Goal: Task Accomplishment & Management: Use online tool/utility

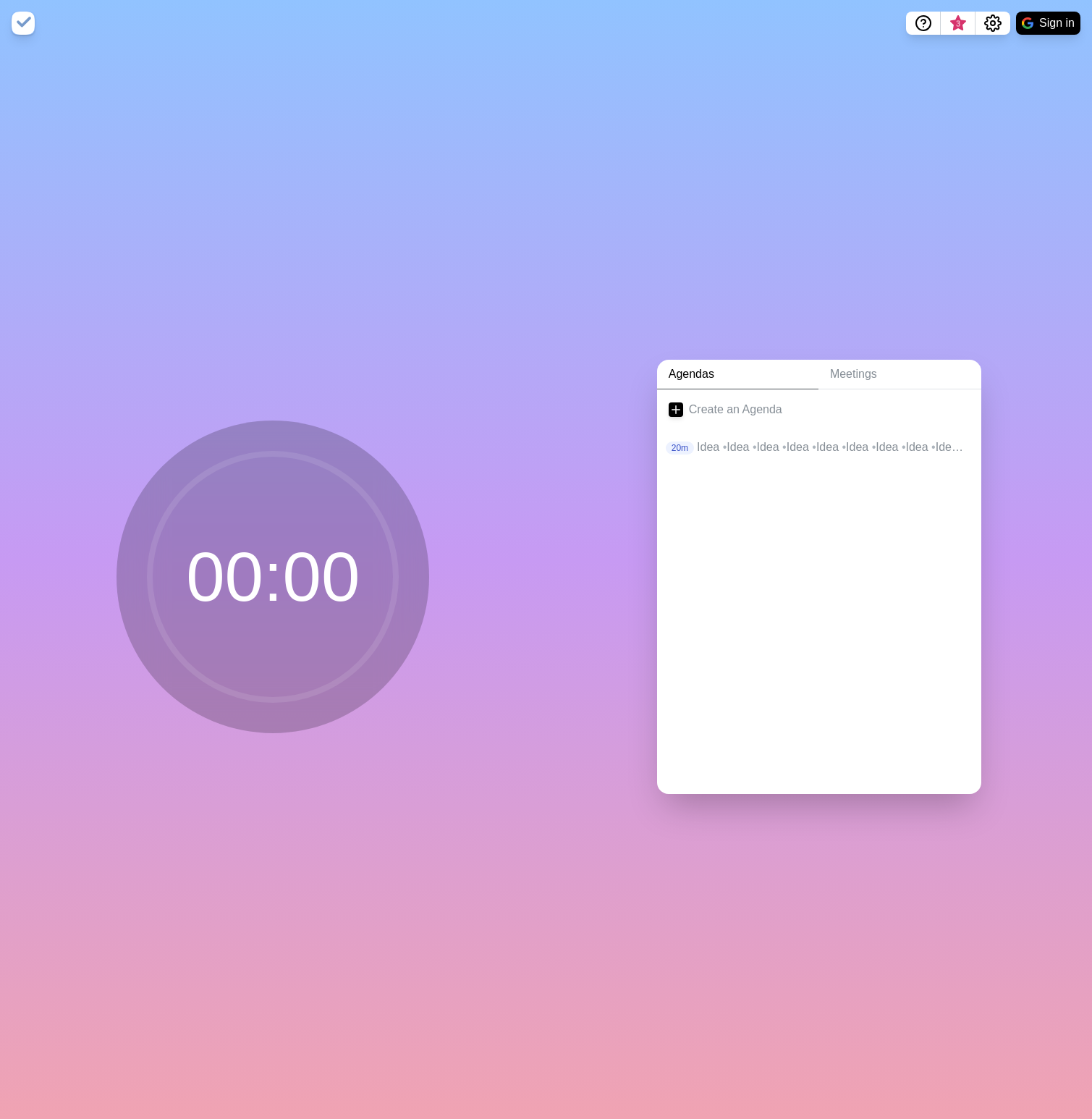
drag, startPoint x: 221, startPoint y: 561, endPoint x: 232, endPoint y: 566, distance: 12.1
click at [224, 563] on circle at bounding box center [273, 577] width 246 height 246
drag, startPoint x: 234, startPoint y: 567, endPoint x: 271, endPoint y: 556, distance: 38.6
click at [246, 563] on circle at bounding box center [273, 577] width 246 height 246
click at [701, 440] on p "Idea • Idea • Idea • Idea • Idea • Idea • Idea • Idea • Idea • Idea" at bounding box center [833, 447] width 273 height 18
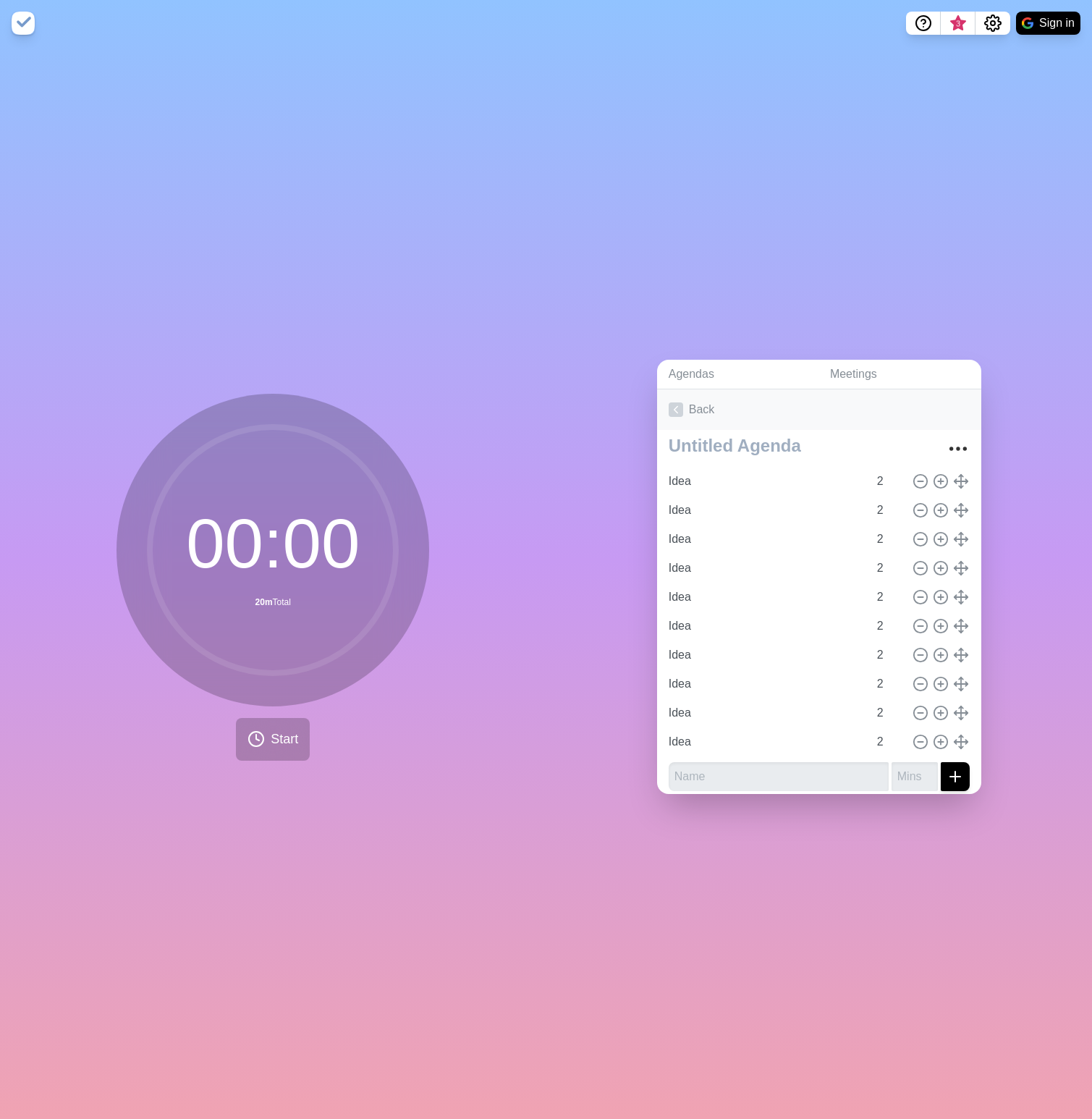
click at [672, 408] on icon at bounding box center [676, 410] width 15 height 15
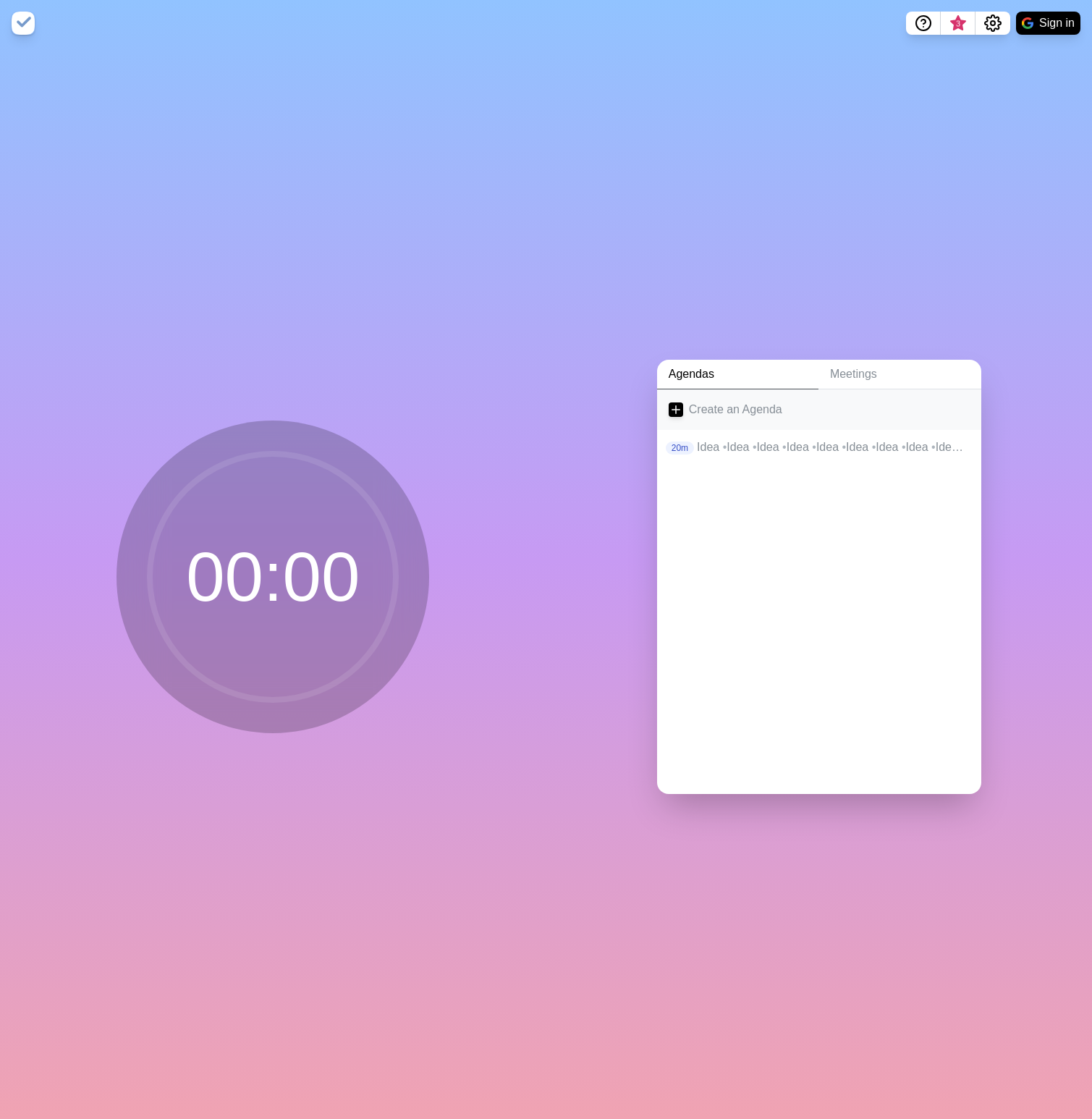
click at [696, 411] on link "Create an Agenda" at bounding box center [819, 410] width 324 height 41
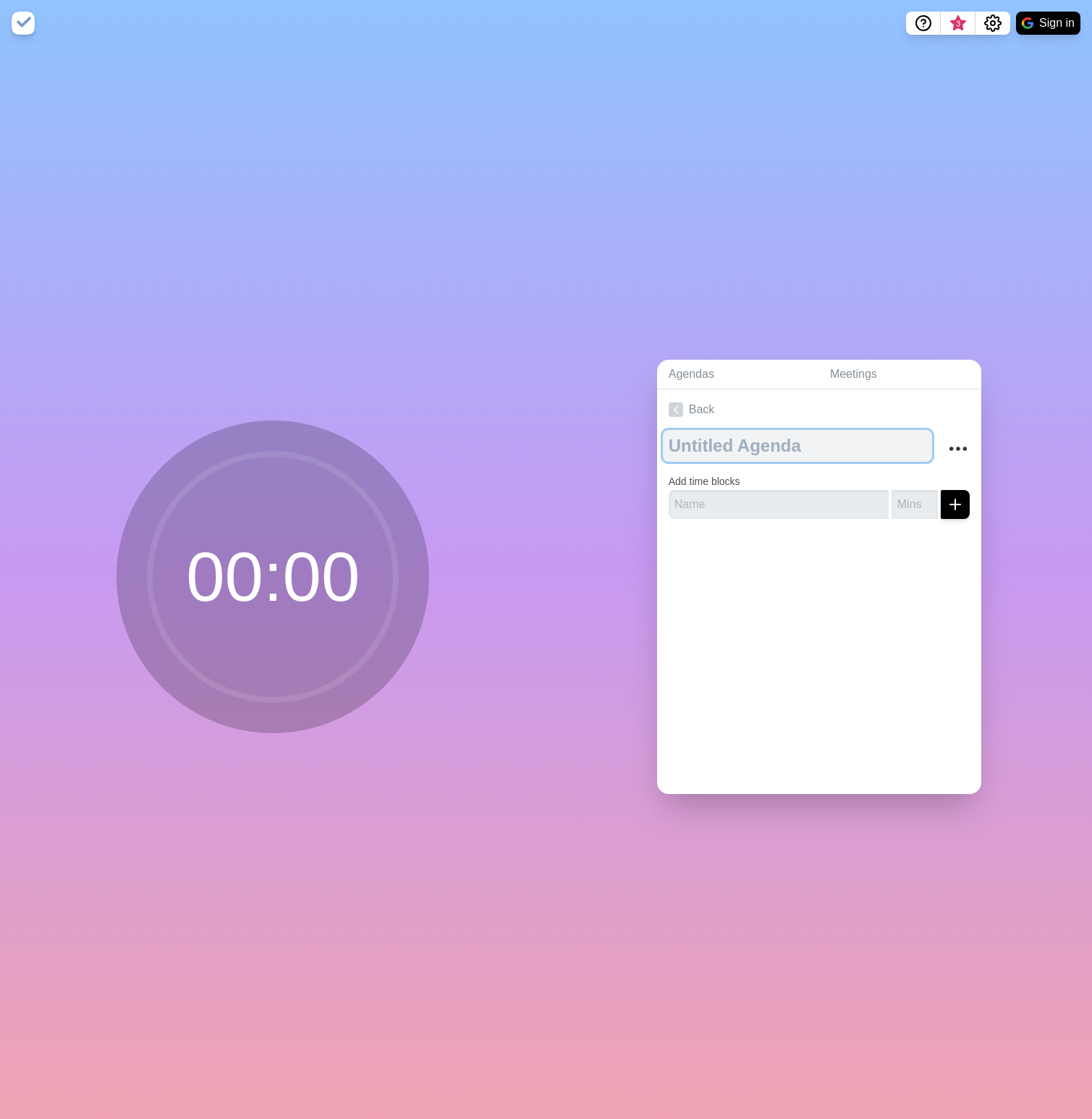
click at [736, 442] on textarea at bounding box center [797, 445] width 269 height 31
type textarea "SHLR"
click at [892, 492] on input "number" at bounding box center [914, 504] width 46 height 29
type input "5"
click at [947, 496] on icon "submit" at bounding box center [955, 504] width 18 height 18
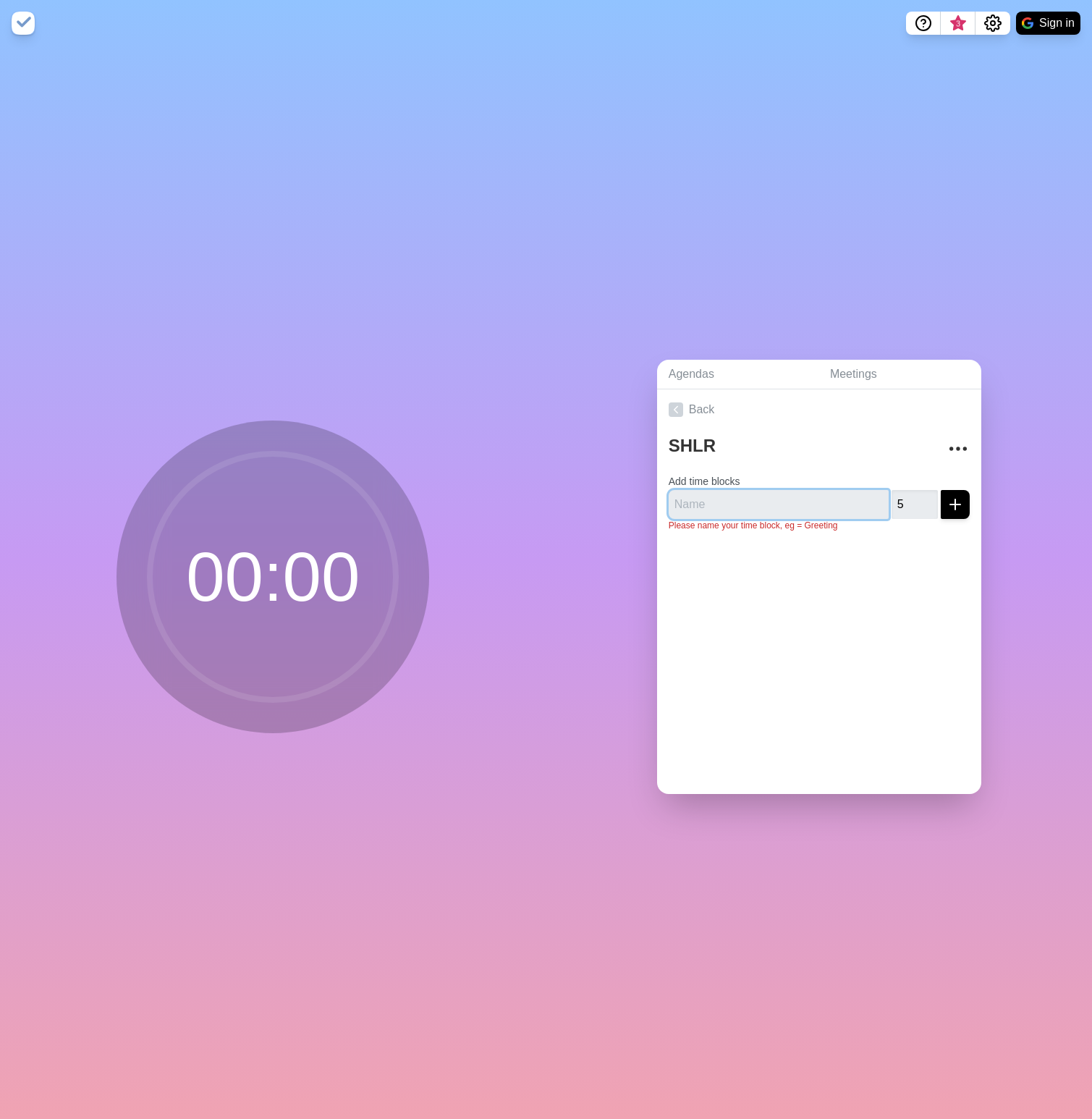
drag, startPoint x: 795, startPoint y: 492, endPoint x: 794, endPoint y: 504, distance: 12.0
click at [794, 492] on input "text" at bounding box center [778, 504] width 220 height 29
type input "Item"
click at [947, 499] on icon "submit" at bounding box center [955, 504] width 18 height 18
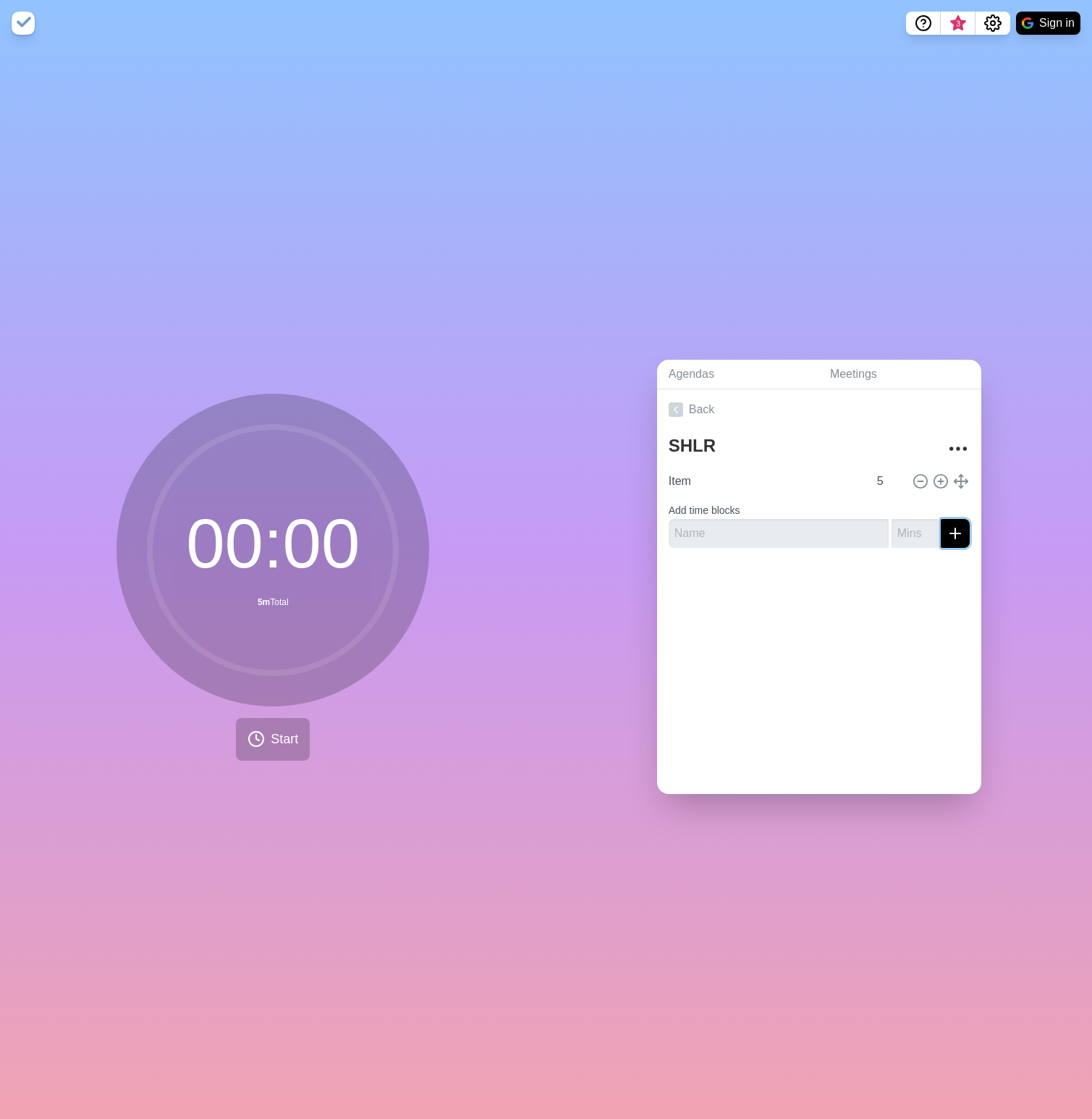
click at [947, 529] on icon "submit" at bounding box center [955, 533] width 18 height 18
drag, startPoint x: 811, startPoint y: 524, endPoint x: 808, endPoint y: 539, distance: 15.3
click at [810, 529] on input "text" at bounding box center [778, 533] width 220 height 29
type input "Item"
type input "5"
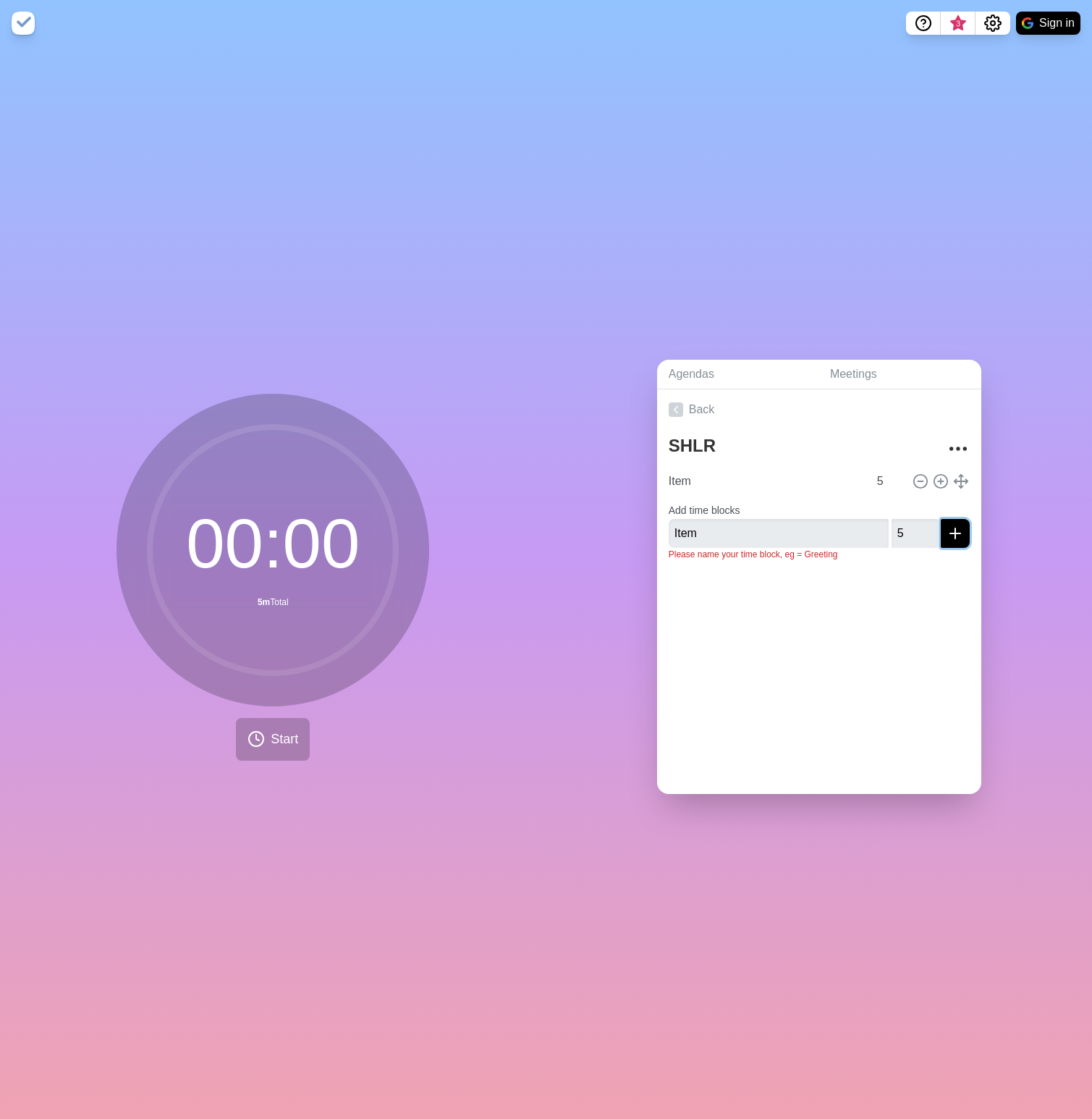
click at [950, 519] on button "submit" at bounding box center [954, 533] width 29 height 29
click at [953, 477] on icon at bounding box center [961, 480] width 16 height 16
click at [933, 506] on icon at bounding box center [940, 510] width 16 height 16
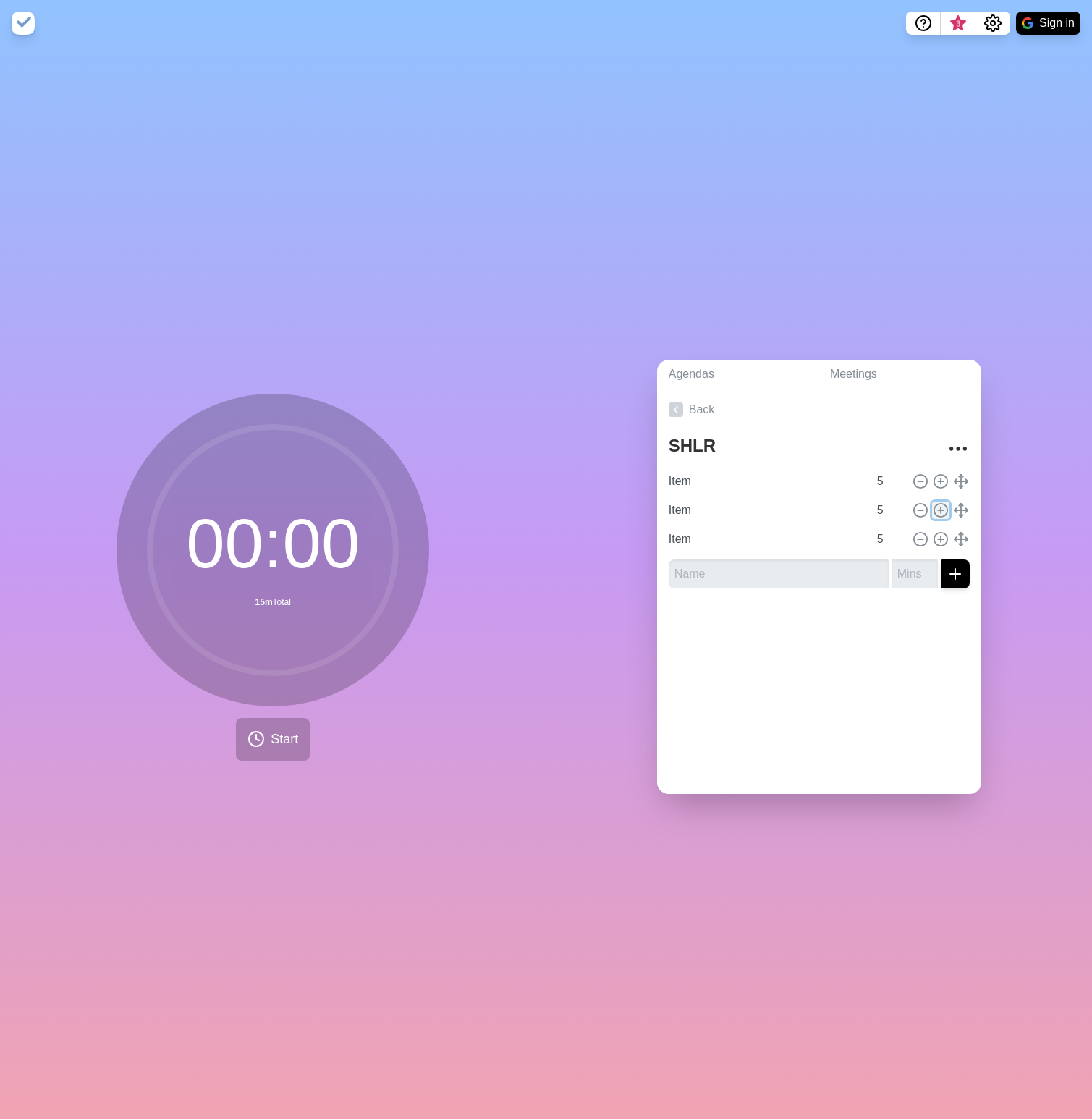
click at [933, 504] on icon at bounding box center [940, 510] width 16 height 16
click at [933, 504] on icon at bounding box center [940, 510] width 16 height 16
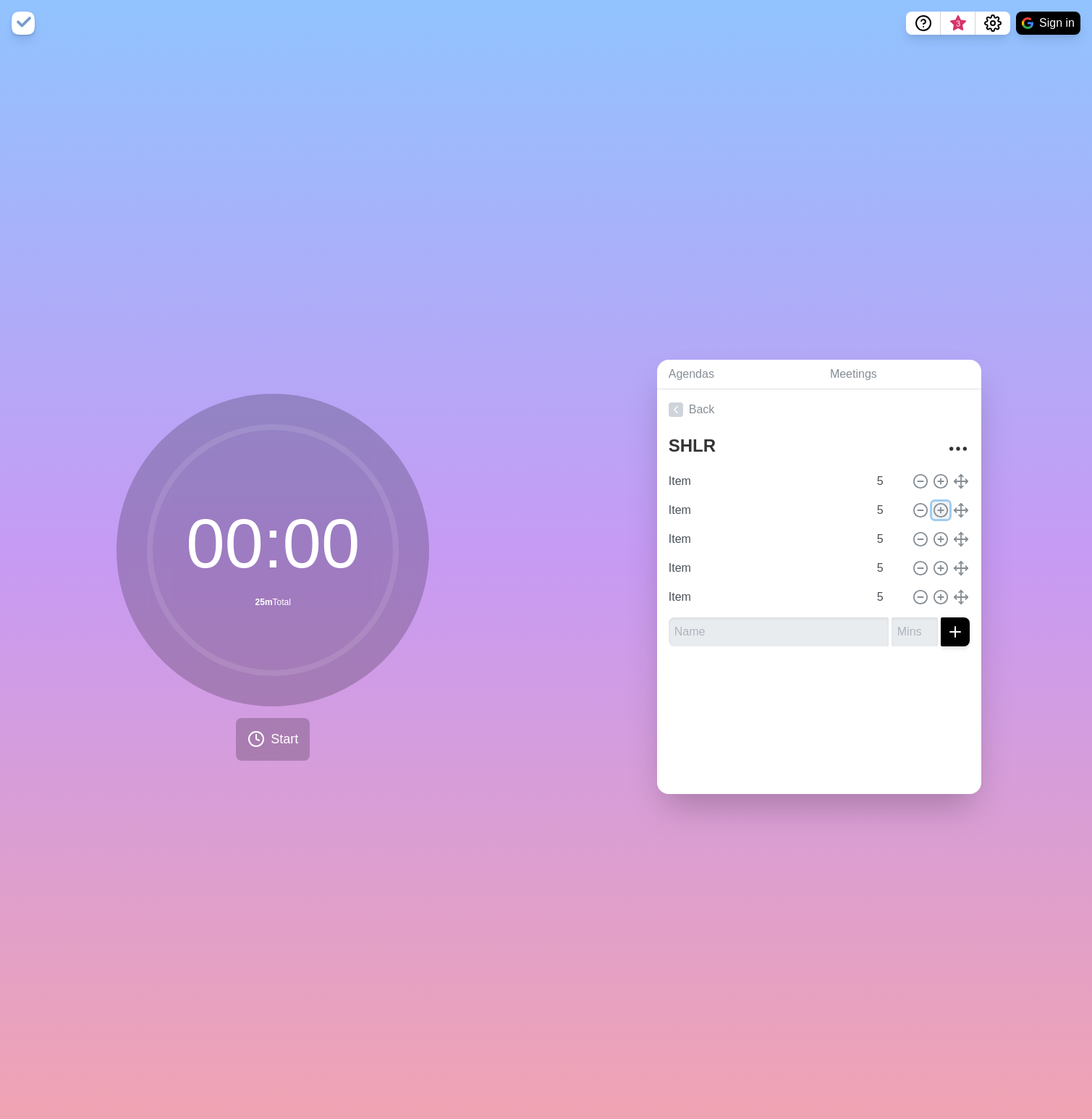
click at [937, 510] on line at bounding box center [939, 510] width 5 height 0
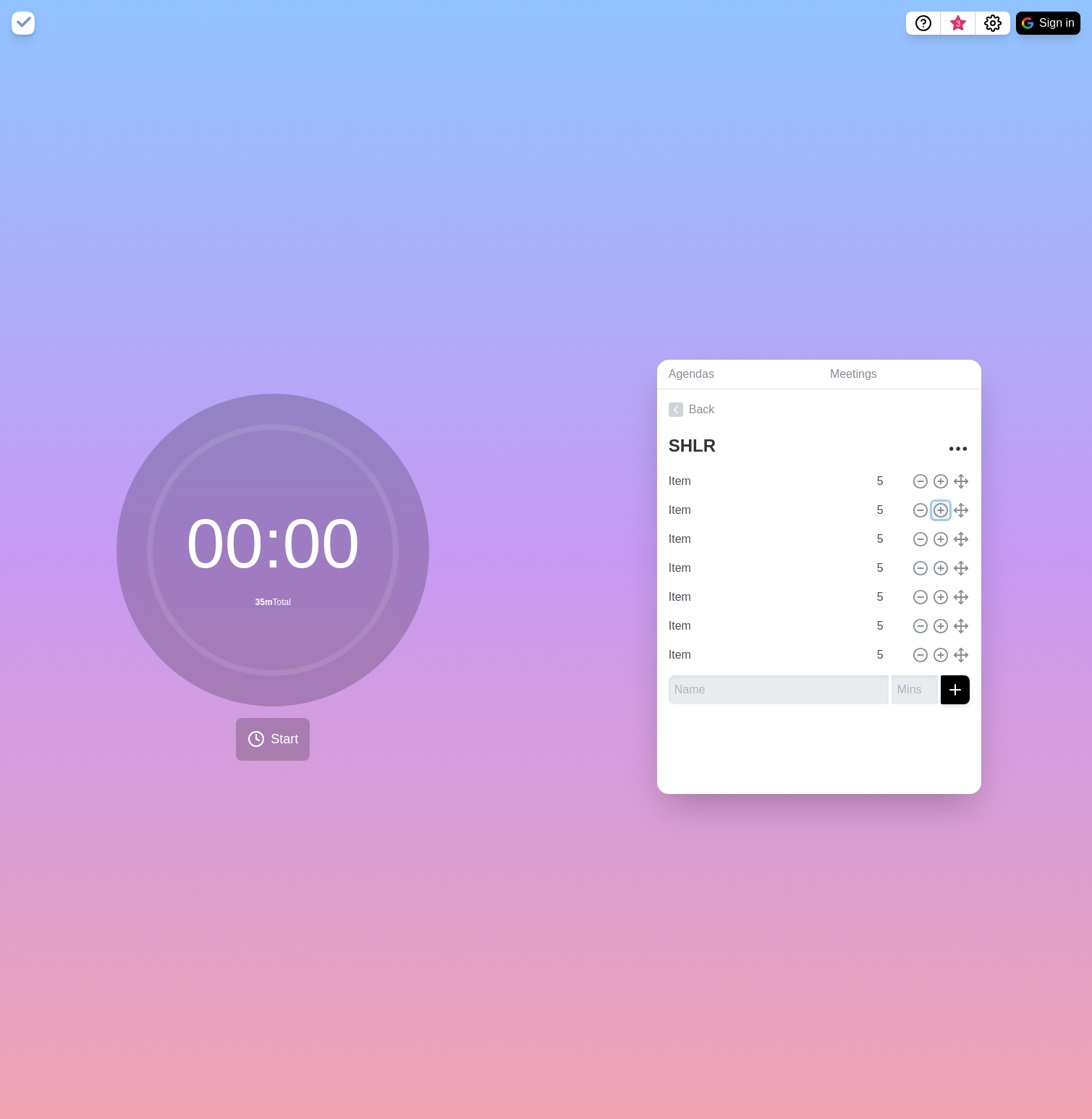
click at [937, 510] on line at bounding box center [939, 510] width 5 height 0
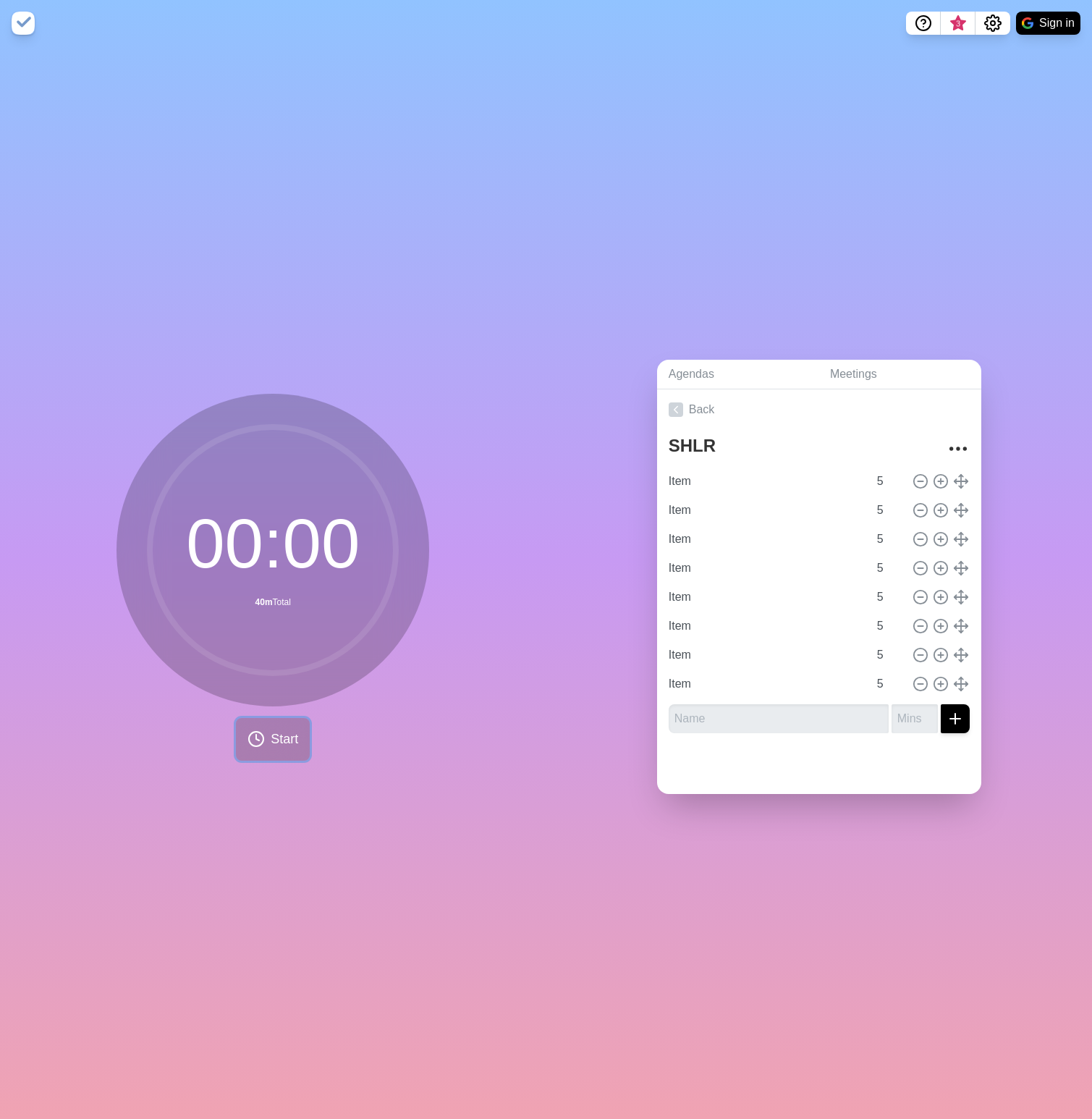
click at [280, 735] on span "Start" at bounding box center [284, 739] width 28 height 19
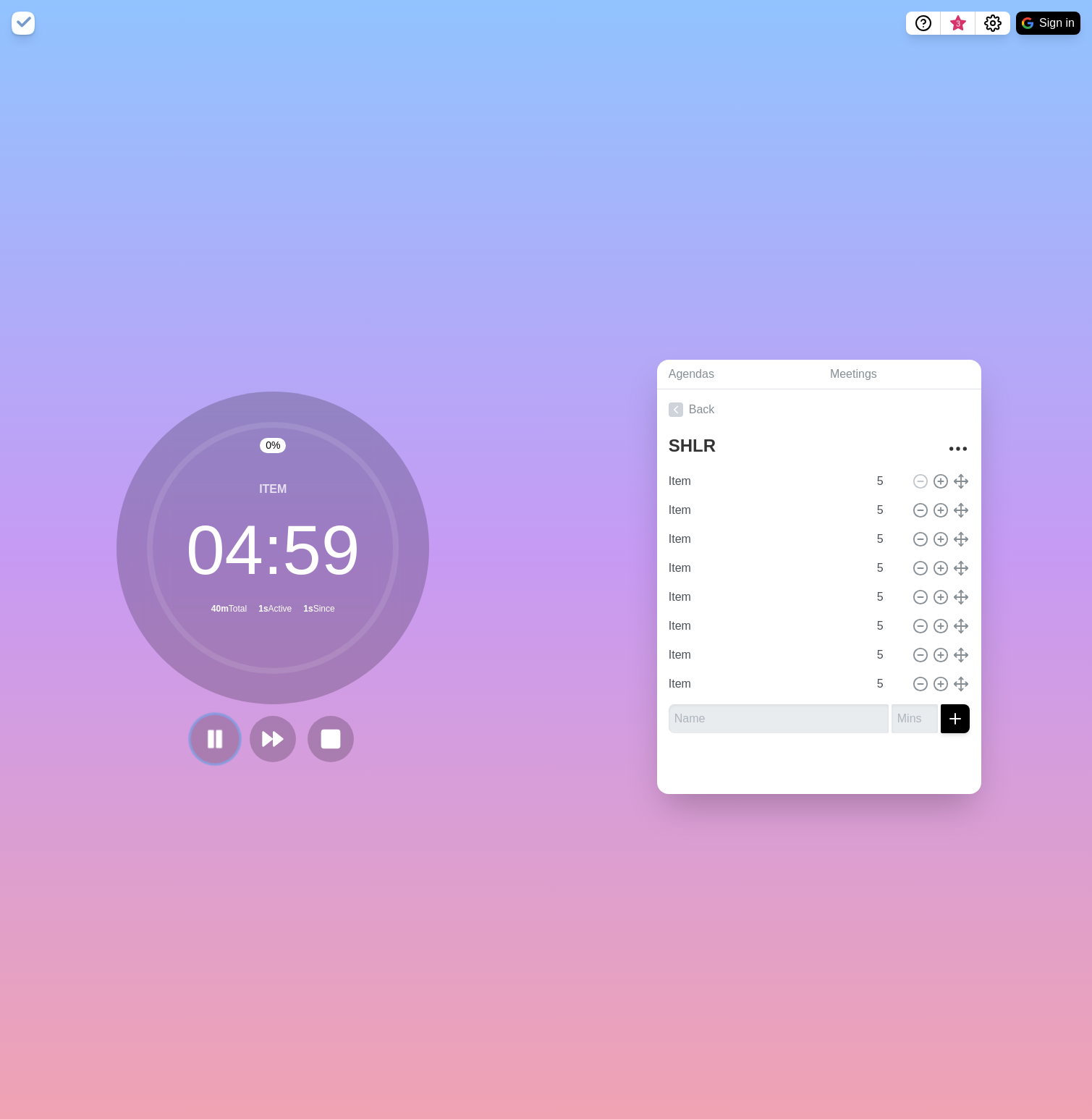
click at [225, 734] on button at bounding box center [215, 739] width 48 height 48
drag, startPoint x: 247, startPoint y: 556, endPoint x: 206, endPoint y: 554, distance: 41.0
click at [206, 554] on circle at bounding box center [273, 548] width 246 height 246
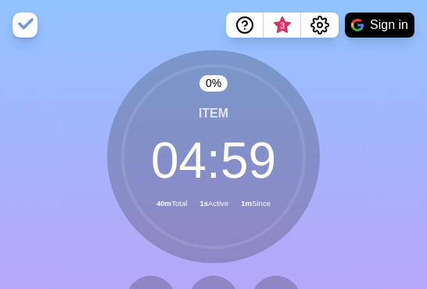
scroll to position [110, 0]
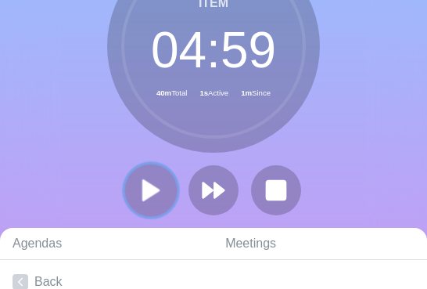
click at [144, 185] on polygon at bounding box center [151, 190] width 16 height 20
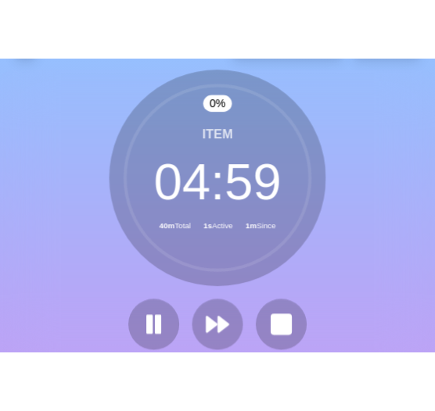
scroll to position [0, 0]
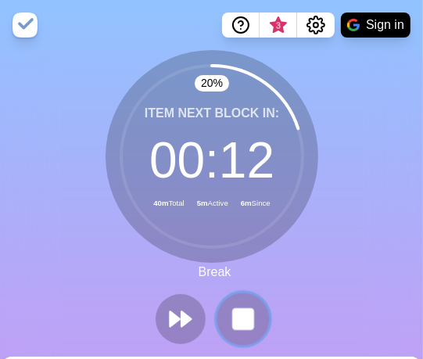
click at [246, 318] on rect at bounding box center [243, 319] width 20 height 20
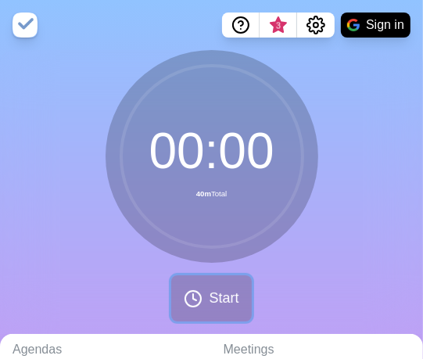
click at [224, 309] on button "Start" at bounding box center [211, 298] width 80 height 46
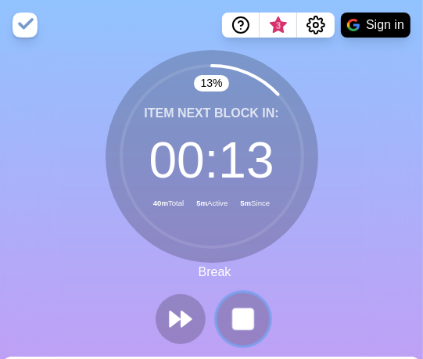
click at [251, 315] on rect at bounding box center [243, 319] width 20 height 20
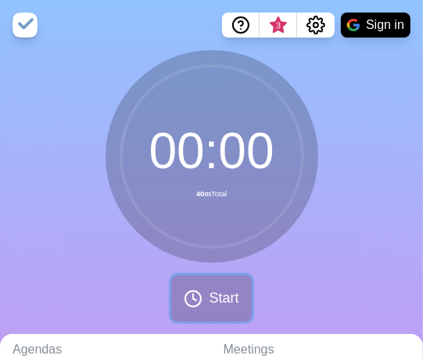
click at [228, 298] on span "Start" at bounding box center [224, 298] width 30 height 21
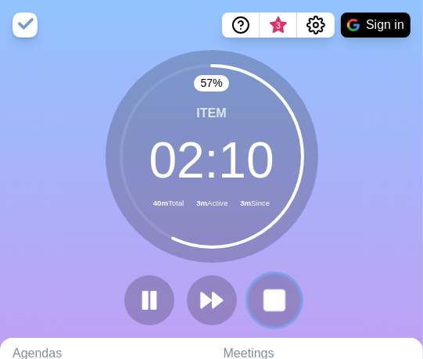
click at [278, 309] on rect at bounding box center [274, 300] width 20 height 20
